Goal: Transaction & Acquisition: Purchase product/service

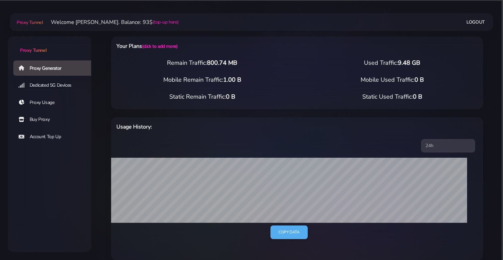
select select "US"
click at [154, 24] on link "(top-up here)" at bounding box center [166, 22] width 26 height 7
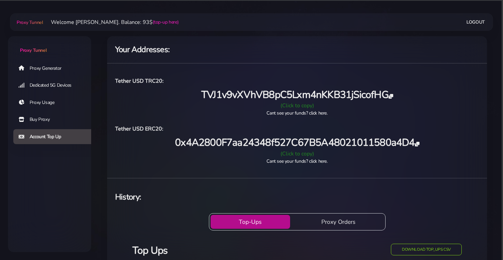
click at [46, 72] on link "Proxy Generator" at bounding box center [54, 68] width 83 height 15
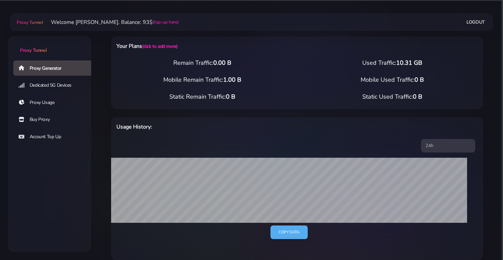
click at [216, 64] on span "0.00 B" at bounding box center [222, 63] width 18 height 8
click at [156, 48] on link "(click to add more)" at bounding box center [159, 46] width 35 height 6
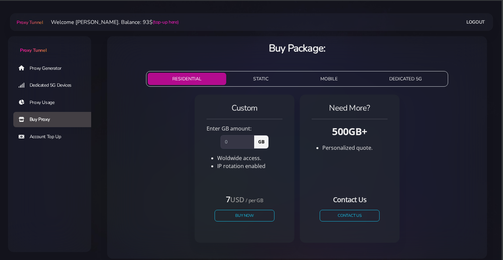
click at [230, 145] on input "number" at bounding box center [238, 141] width 34 height 13
type input "2"
click at [249, 221] on button "Buy Now" at bounding box center [244, 216] width 61 height 12
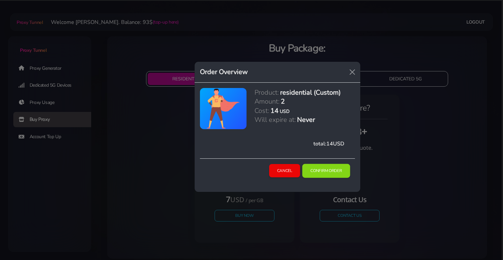
click at [332, 177] on button "Confirm Order" at bounding box center [326, 171] width 48 height 14
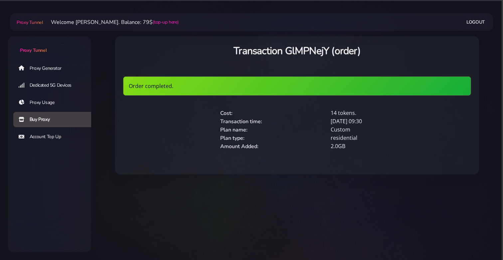
click at [49, 72] on link "Proxy Generator" at bounding box center [54, 68] width 83 height 15
